Goal: Information Seeking & Learning: Learn about a topic

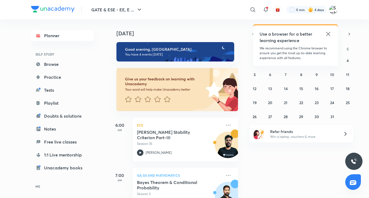
click at [327, 34] on icon at bounding box center [328, 34] width 6 height 6
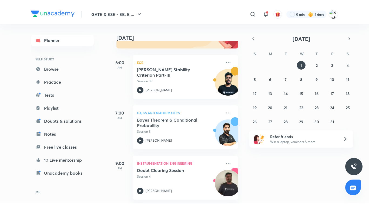
scroll to position [68, 0]
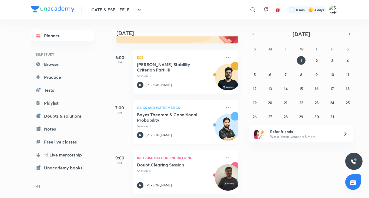
click at [138, 135] on icon at bounding box center [140, 135] width 6 height 6
